Goal: Communication & Community: Answer question/provide support

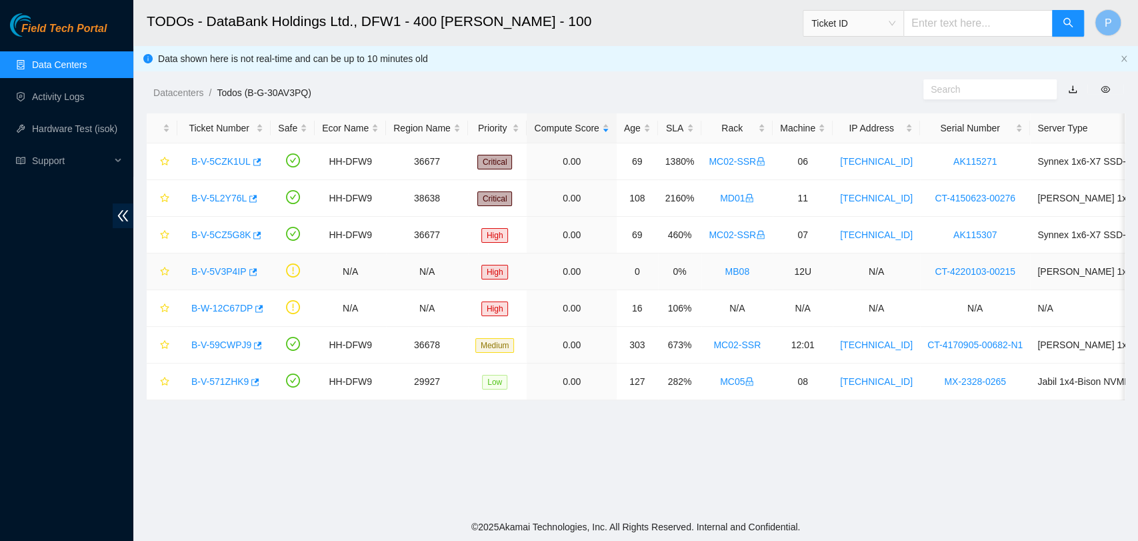
click at [218, 270] on link "B-V-5V3P4IP" at bounding box center [218, 271] width 55 height 11
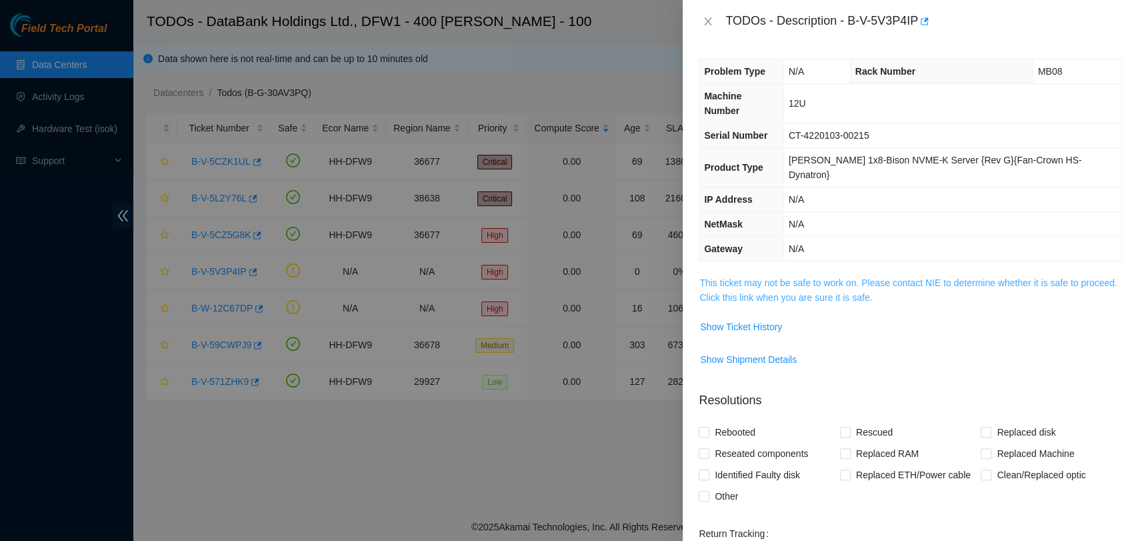
click at [853, 277] on link "This ticket may not be safe to work on. Please contact NIE to determine whether…" at bounding box center [907, 289] width 417 height 25
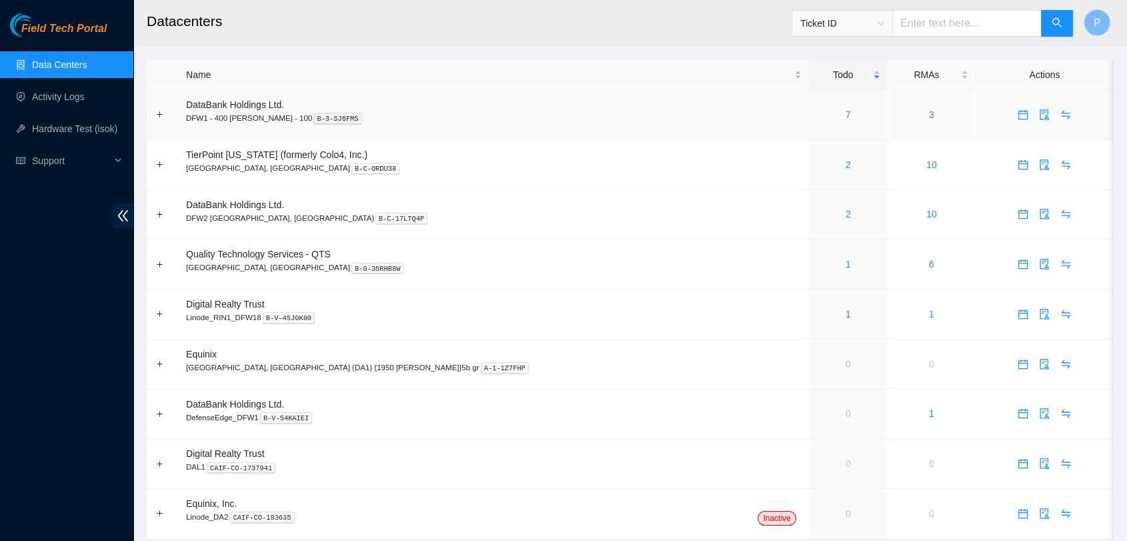
click at [816, 119] on div "7" at bounding box center [848, 114] width 64 height 15
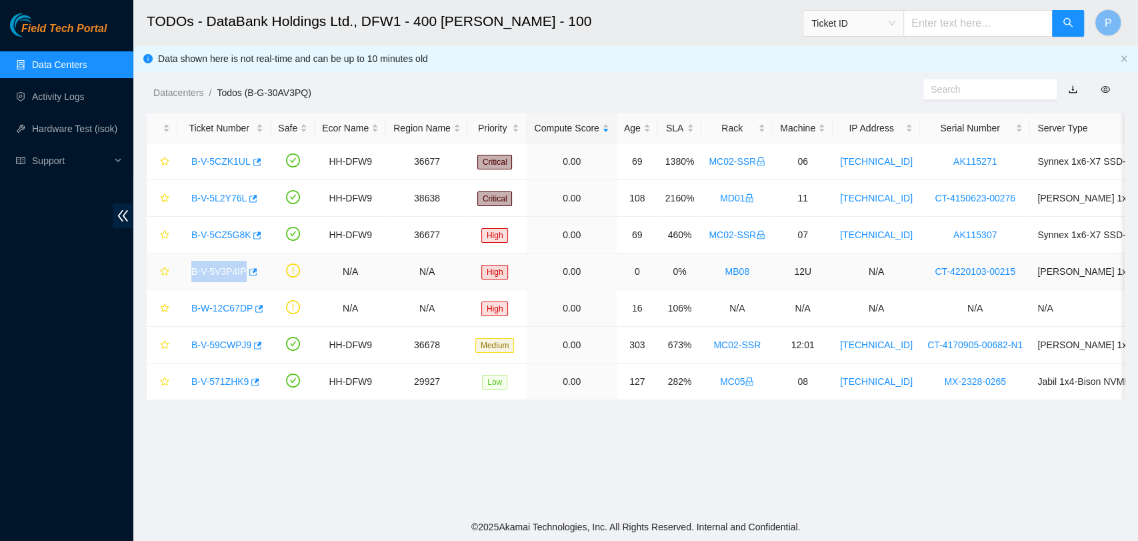
drag, startPoint x: 183, startPoint y: 271, endPoint x: 243, endPoint y: 282, distance: 61.1
click at [243, 282] on td "B-V-5V3P4IP" at bounding box center [223, 271] width 93 height 37
copy link "B-V-5V3P4IP"
click at [421, 459] on main "TODOs - DataBank Holdings Ltd., DFW1 - 400 S. Akard - 100 Ticket ID P Data show…" at bounding box center [635, 256] width 1005 height 513
click at [208, 266] on link "B-V-5V3P4IP" at bounding box center [218, 271] width 55 height 11
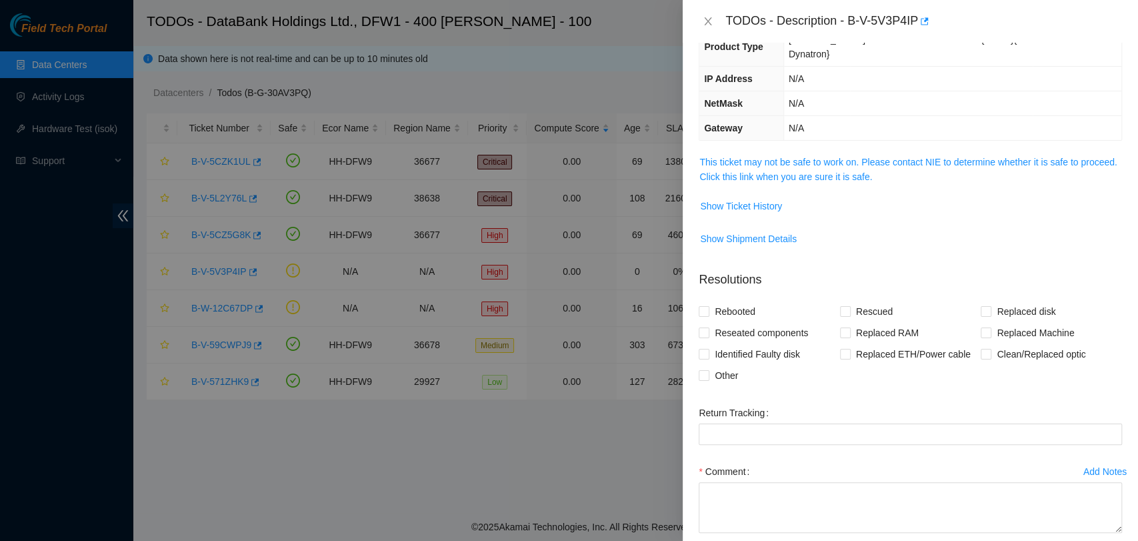
scroll to position [128, 0]
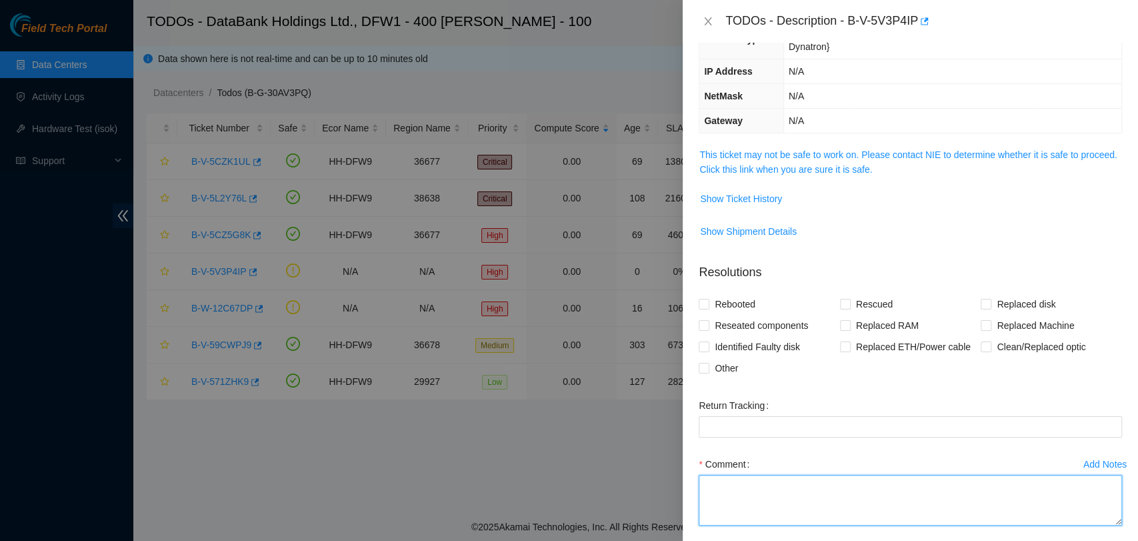
click at [869, 483] on textarea "Comment" at bounding box center [910, 500] width 423 height 51
paste textarea "Worked with Anand and to connect a KVM spider to the server and provide him the…"
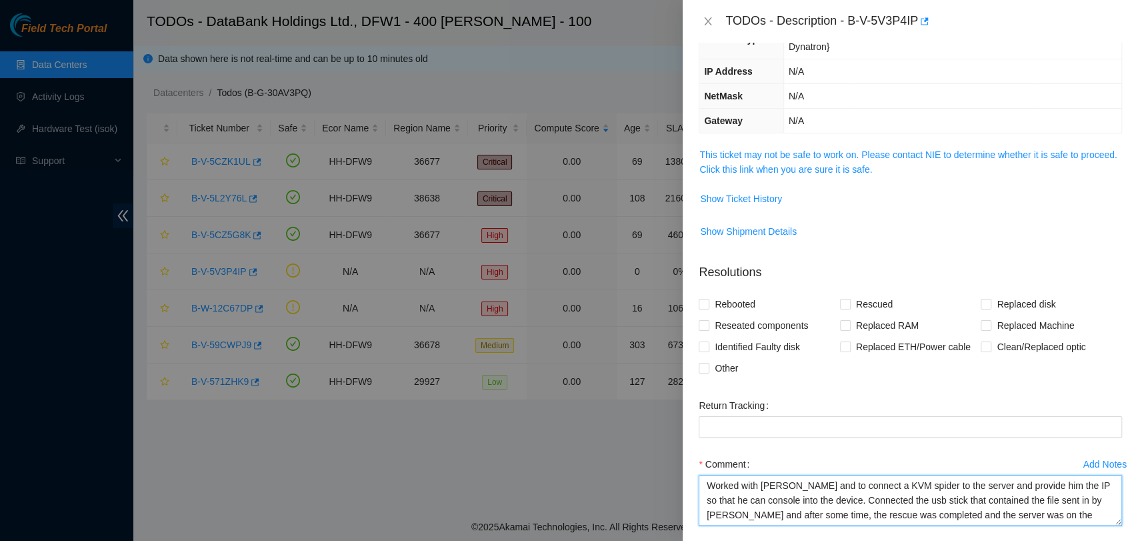
click at [869, 483] on textarea "Worked with Anand and to connect a KVM spider to the server and provide him the…" at bounding box center [910, 500] width 423 height 51
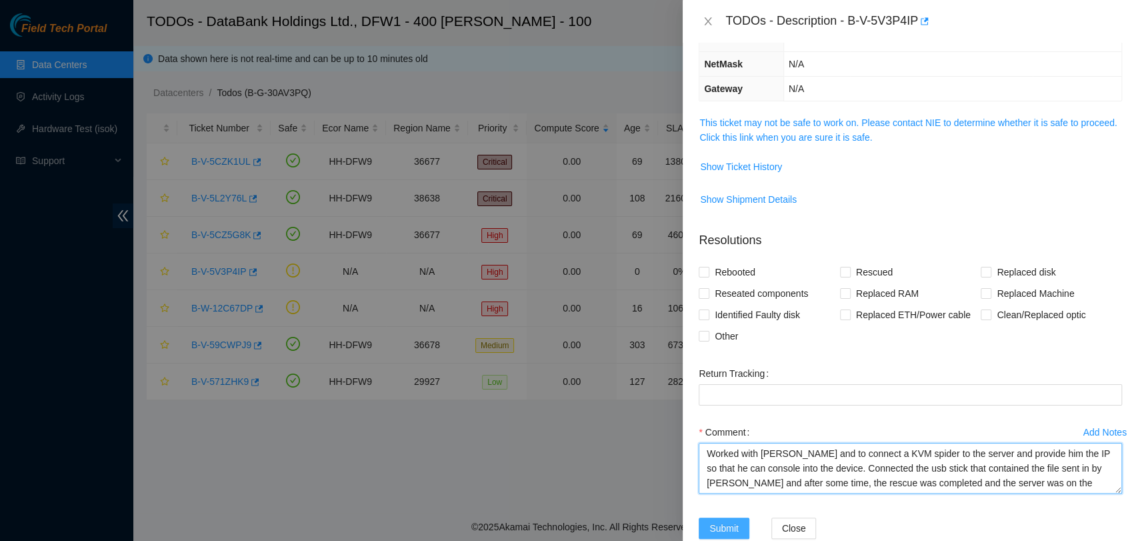
type textarea "Worked with Anand and to connect a KVM spider to the server and provide him the…"
click at [736, 517] on button "Submit" at bounding box center [724, 527] width 51 height 21
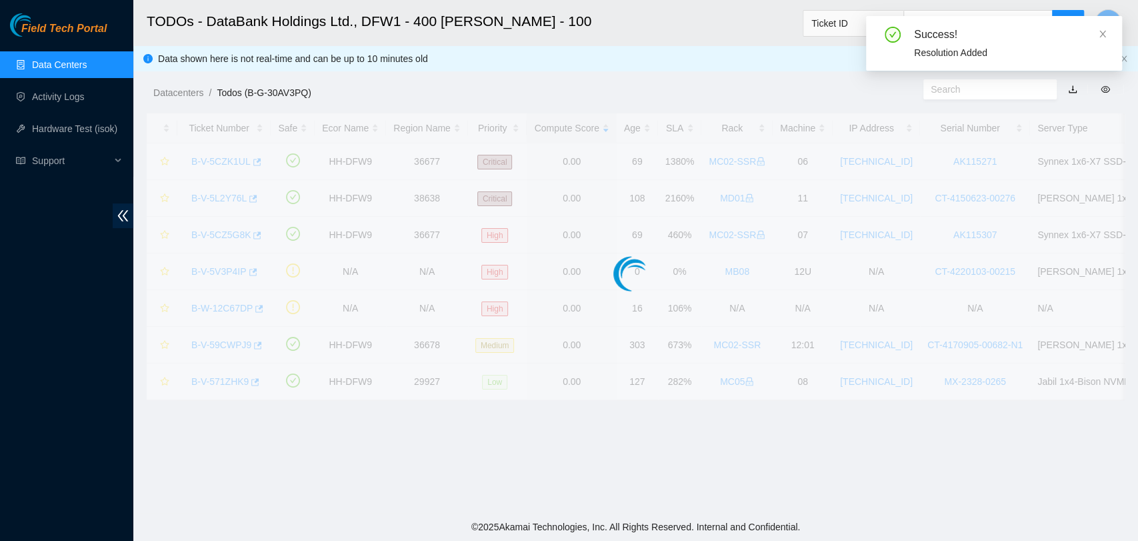
scroll to position [219, 0]
